Goal: Task Accomplishment & Management: Use online tool/utility

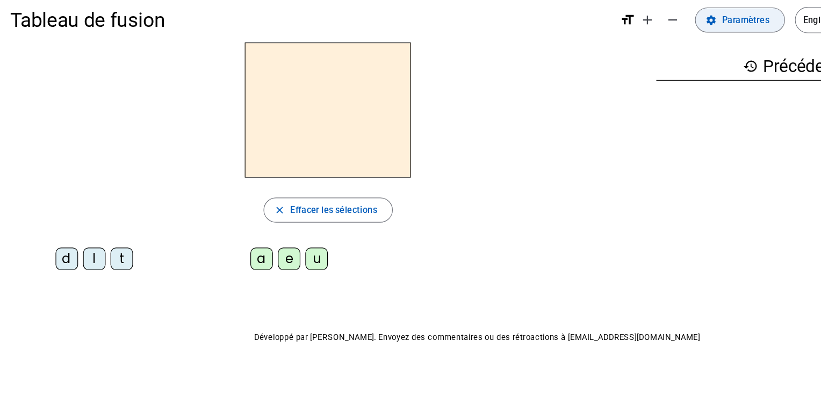
click at [616, 23] on mat-icon "settings" at bounding box center [612, 28] width 10 height 10
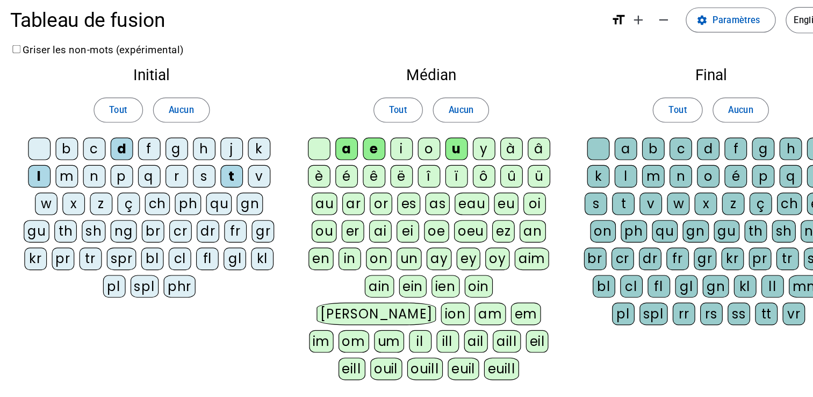
click at [59, 164] on div "m" at bounding box center [57, 162] width 19 height 19
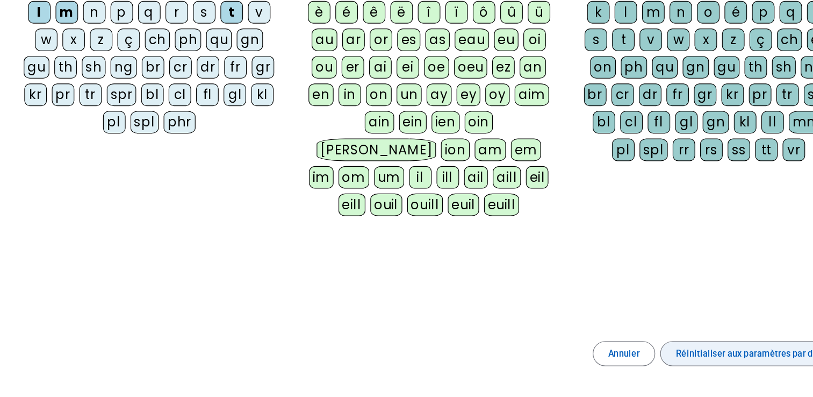
scroll to position [96, 0]
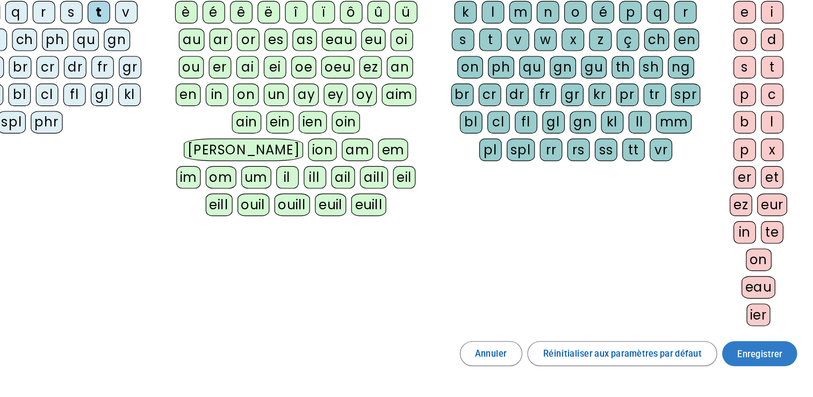
click at [748, 361] on span at bounding box center [768, 359] width 65 height 26
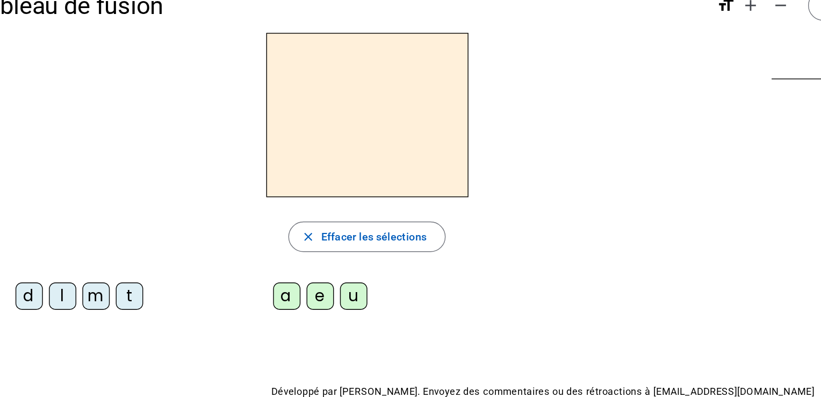
click at [95, 232] on div "m" at bounding box center [94, 233] width 19 height 19
click at [260, 235] on div "e" at bounding box center [253, 233] width 19 height 19
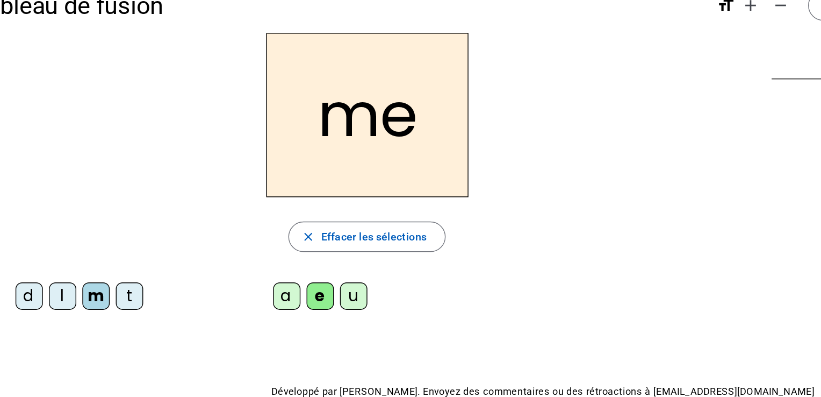
click at [273, 235] on div "u" at bounding box center [276, 233] width 19 height 19
click at [250, 235] on div "e" at bounding box center [253, 233] width 19 height 19
click at [275, 230] on div "u" at bounding box center [276, 233] width 19 height 19
click at [112, 233] on div "t" at bounding box center [118, 233] width 19 height 19
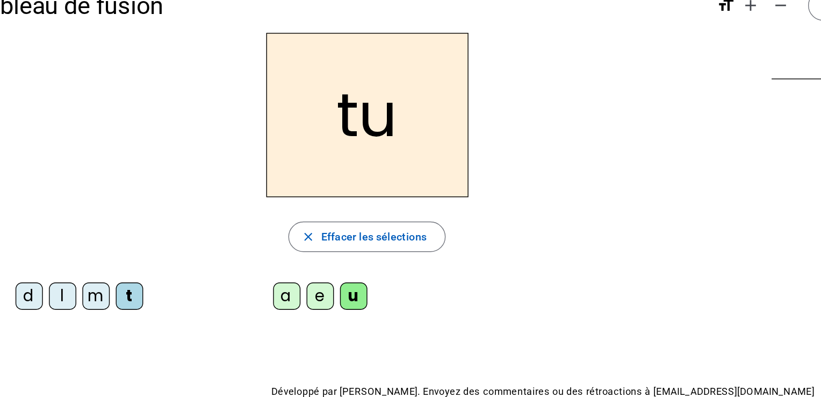
click at [69, 230] on div "l" at bounding box center [70, 233] width 19 height 19
click at [48, 229] on div "d" at bounding box center [47, 233] width 19 height 19
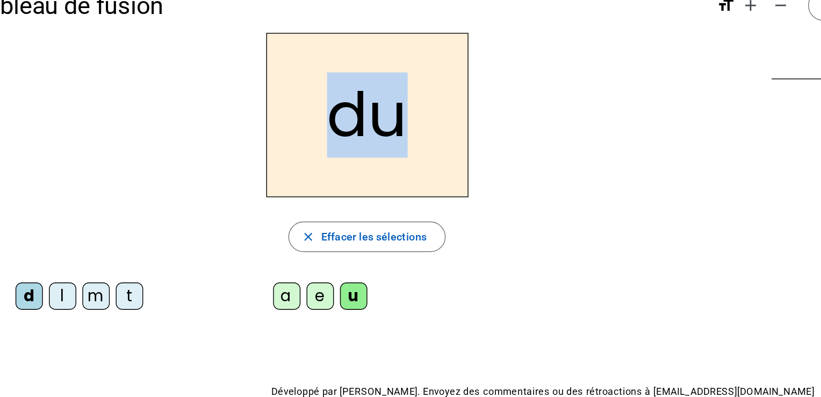
drag, startPoint x: 260, startPoint y: 96, endPoint x: 309, endPoint y: 101, distance: 49.7
click at [309, 101] on h2 "du" at bounding box center [286, 105] width 143 height 116
click at [392, 133] on div "du" at bounding box center [286, 105] width 555 height 116
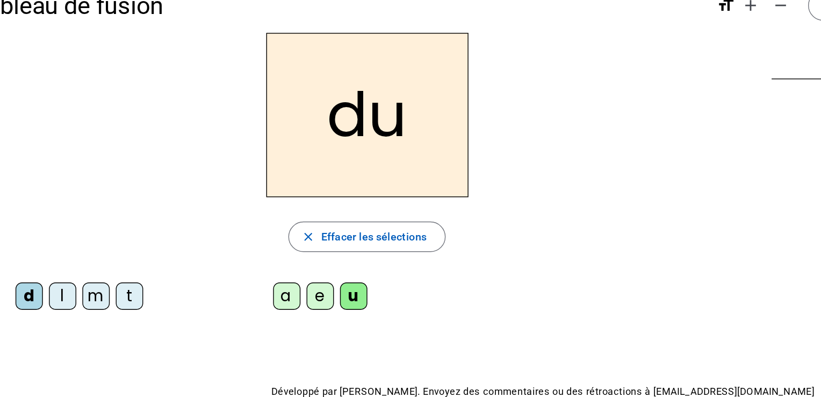
click at [228, 231] on div "a" at bounding box center [229, 233] width 19 height 19
click at [256, 229] on div "e" at bounding box center [253, 233] width 19 height 19
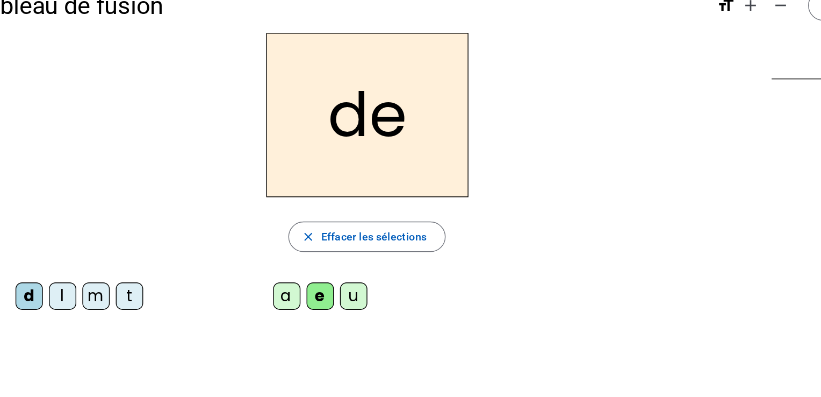
click at [119, 229] on div "t" at bounding box center [118, 233] width 19 height 19
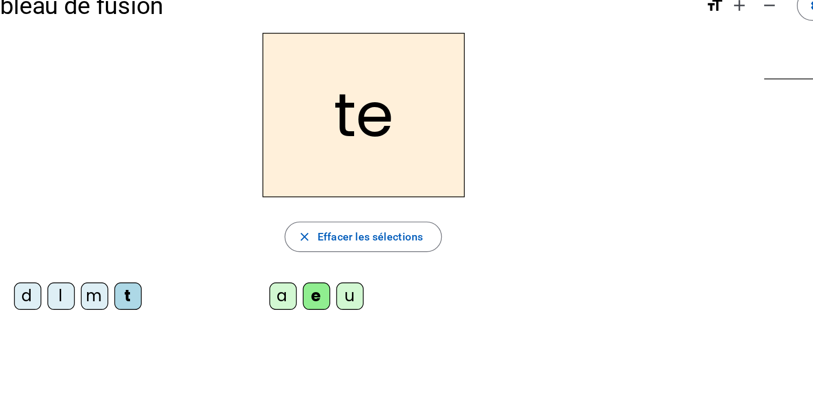
click at [94, 230] on div "m" at bounding box center [93, 233] width 19 height 19
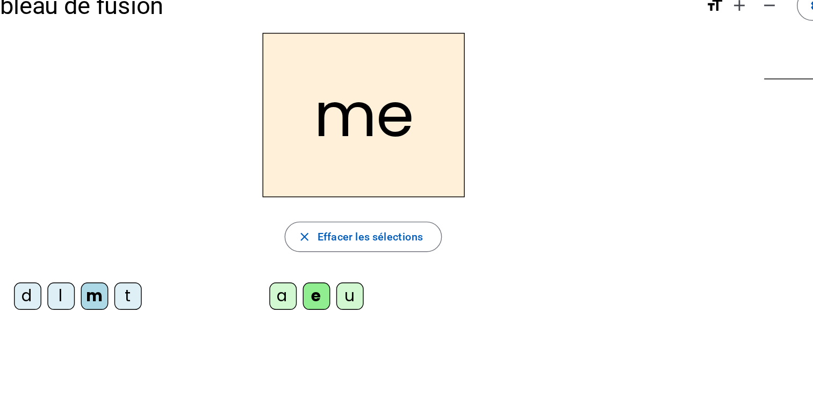
click at [69, 234] on div "l" at bounding box center [69, 233] width 19 height 19
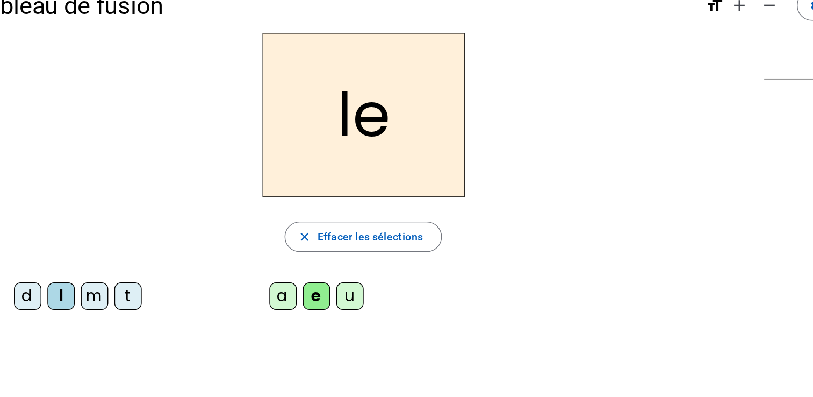
click at [49, 233] on div "d" at bounding box center [46, 233] width 19 height 19
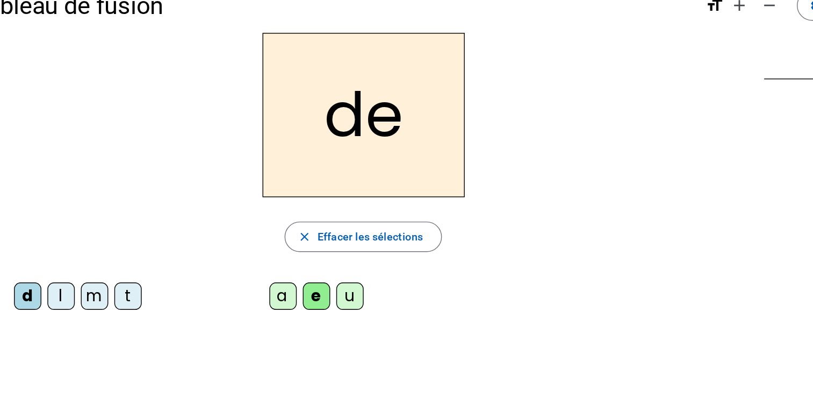
click at [225, 232] on div "a" at bounding box center [226, 233] width 19 height 19
click at [277, 234] on div "u" at bounding box center [273, 233] width 19 height 19
click at [90, 234] on div "m" at bounding box center [93, 233] width 19 height 19
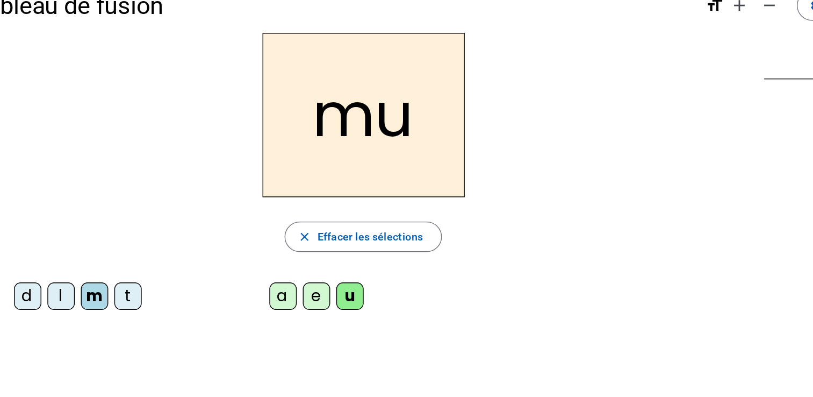
click at [71, 234] on div "l" at bounding box center [69, 233] width 19 height 19
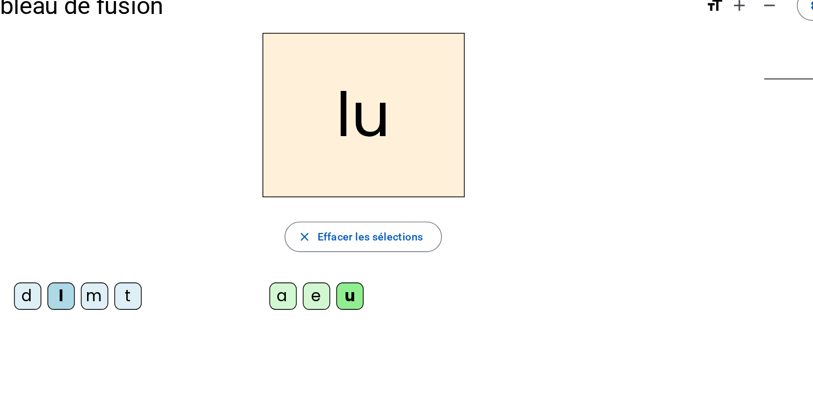
click at [48, 233] on div "d" at bounding box center [46, 233] width 19 height 19
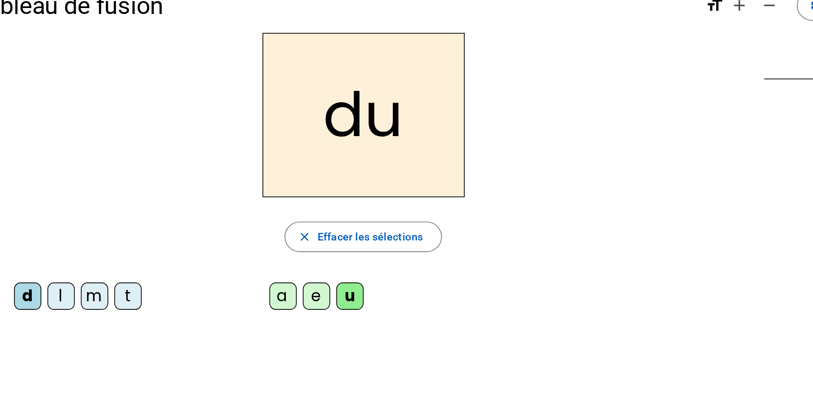
click at [219, 240] on div "a" at bounding box center [226, 233] width 19 height 19
click at [248, 237] on div "e" at bounding box center [250, 233] width 19 height 19
click at [273, 238] on div "u" at bounding box center [273, 233] width 19 height 19
click at [94, 232] on div "m" at bounding box center [93, 233] width 19 height 19
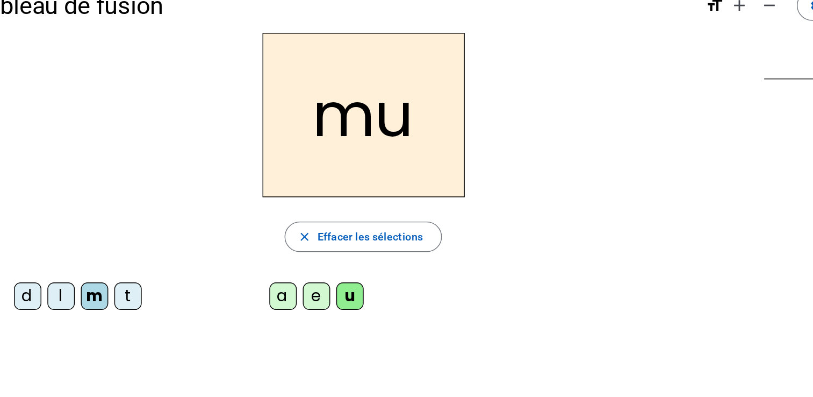
click at [113, 235] on div "t" at bounding box center [117, 233] width 19 height 19
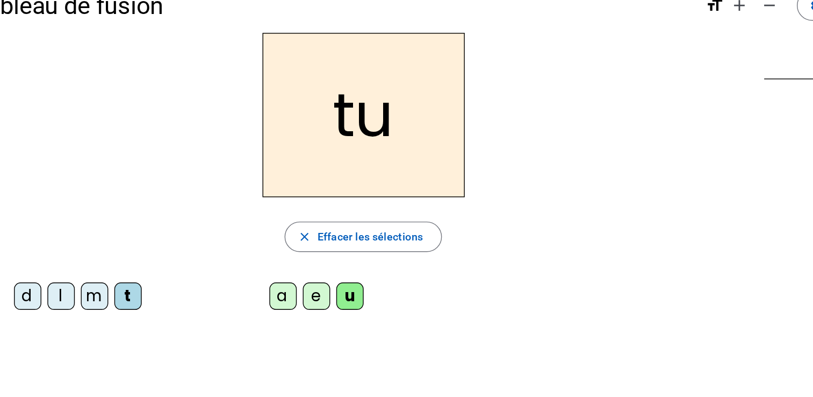
click at [90, 233] on div "m" at bounding box center [93, 233] width 19 height 19
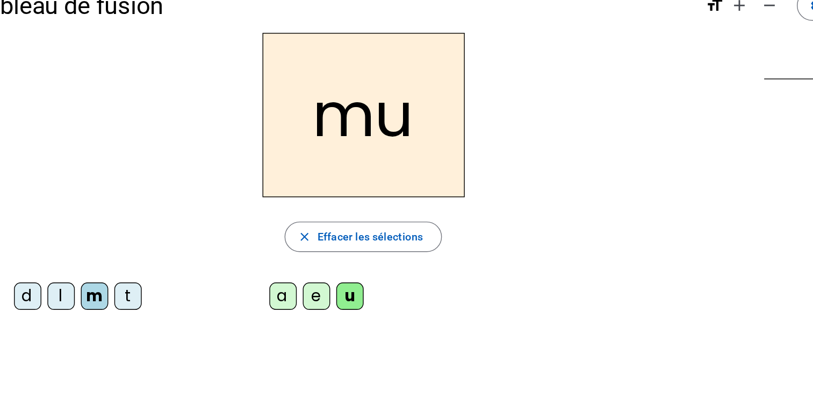
click at [69, 231] on div "l" at bounding box center [69, 233] width 19 height 19
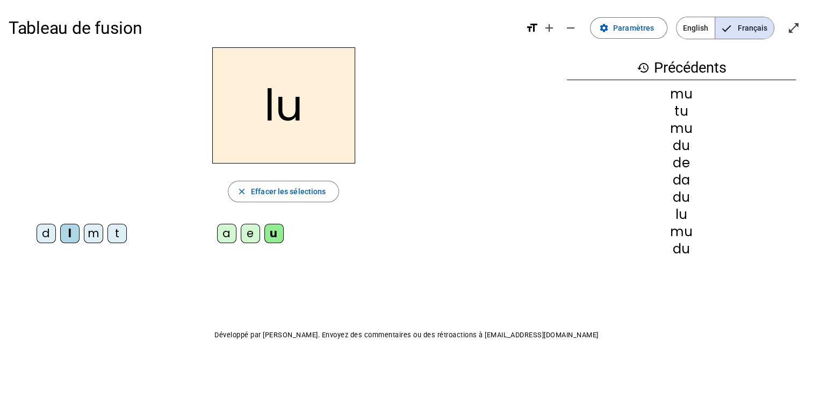
drag, startPoint x: 69, startPoint y: 231, endPoint x: 65, endPoint y: 302, distance: 70.6
click at [65, 302] on div "Tableau de fusion format_size add remove settings Paramètres English Français o…" at bounding box center [406, 199] width 813 height 398
